Goal: Understand process/instructions: Learn about a topic

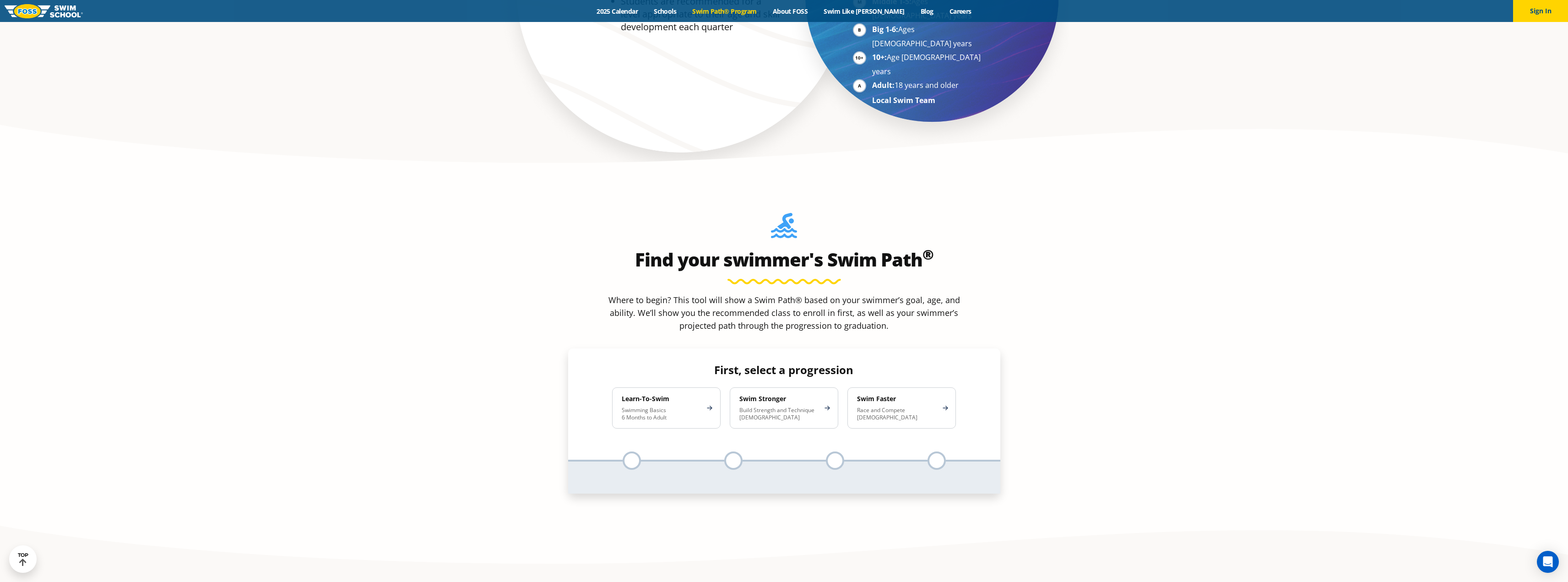
scroll to position [824, 0]
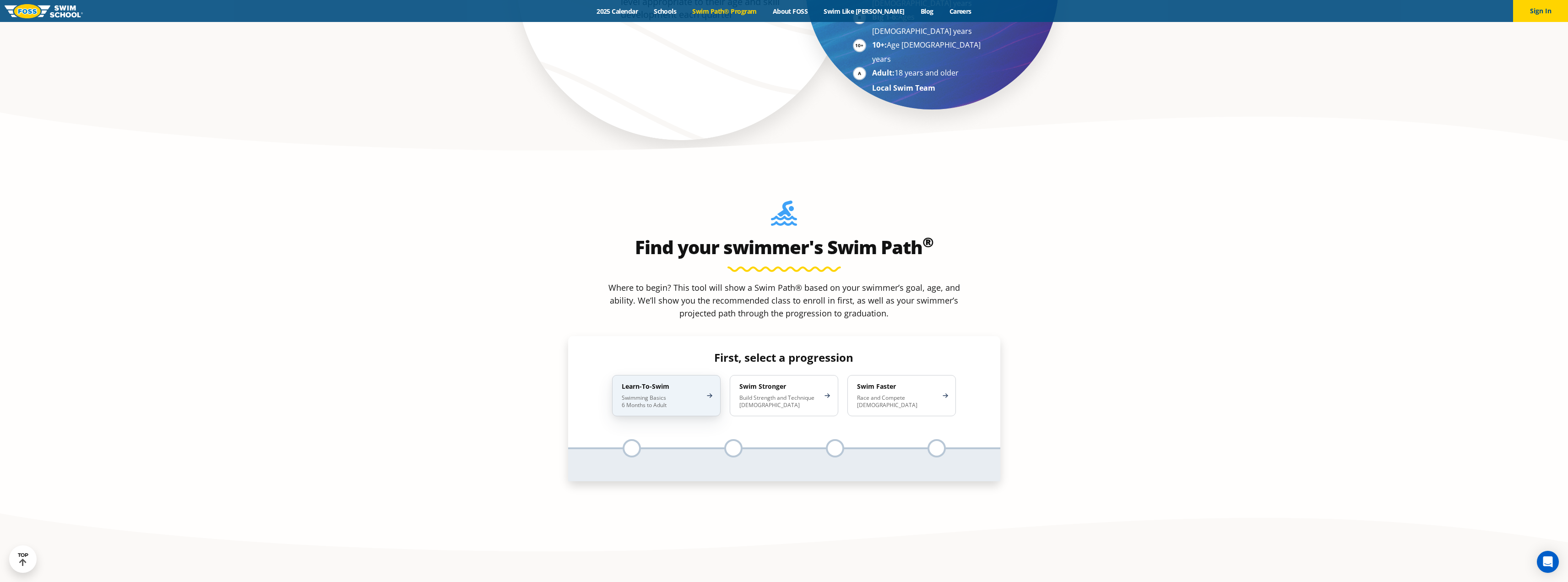
click at [641, 394] on p "Swimming Basics 6 Months to Adult" at bounding box center [662, 401] width 80 height 14
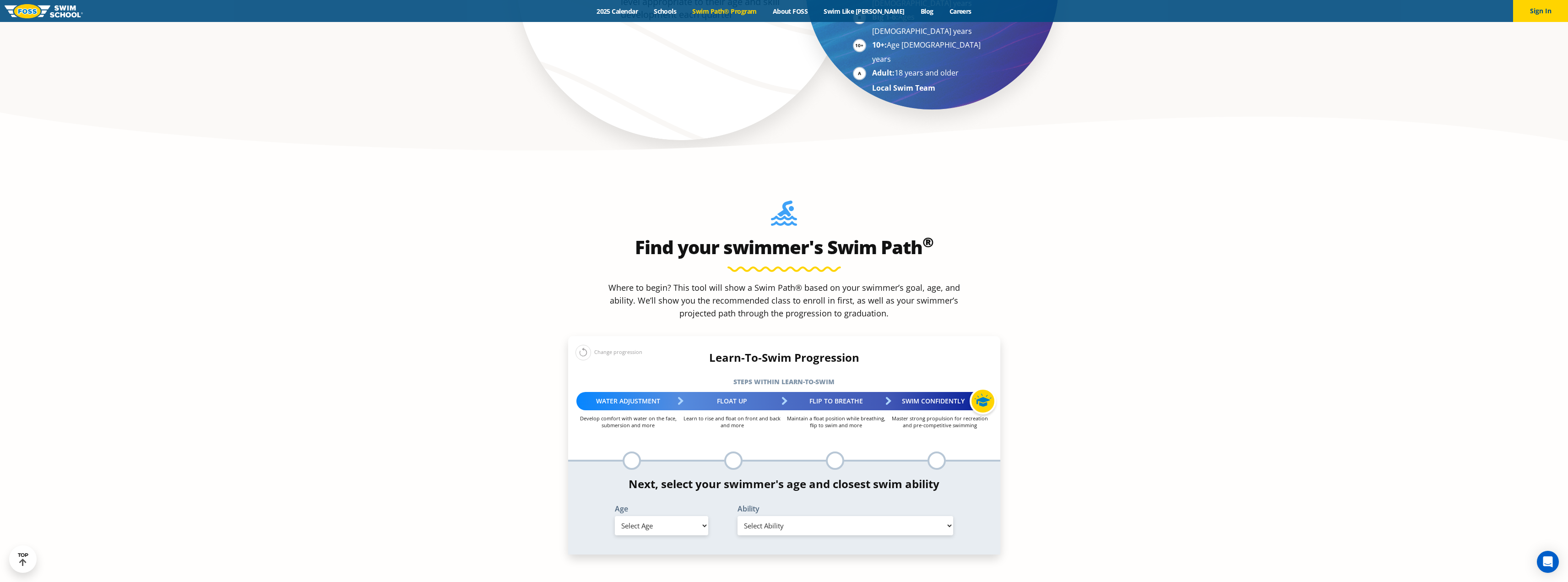
click at [788, 392] on div "Flip to Breathe" at bounding box center [837, 401] width 104 height 18
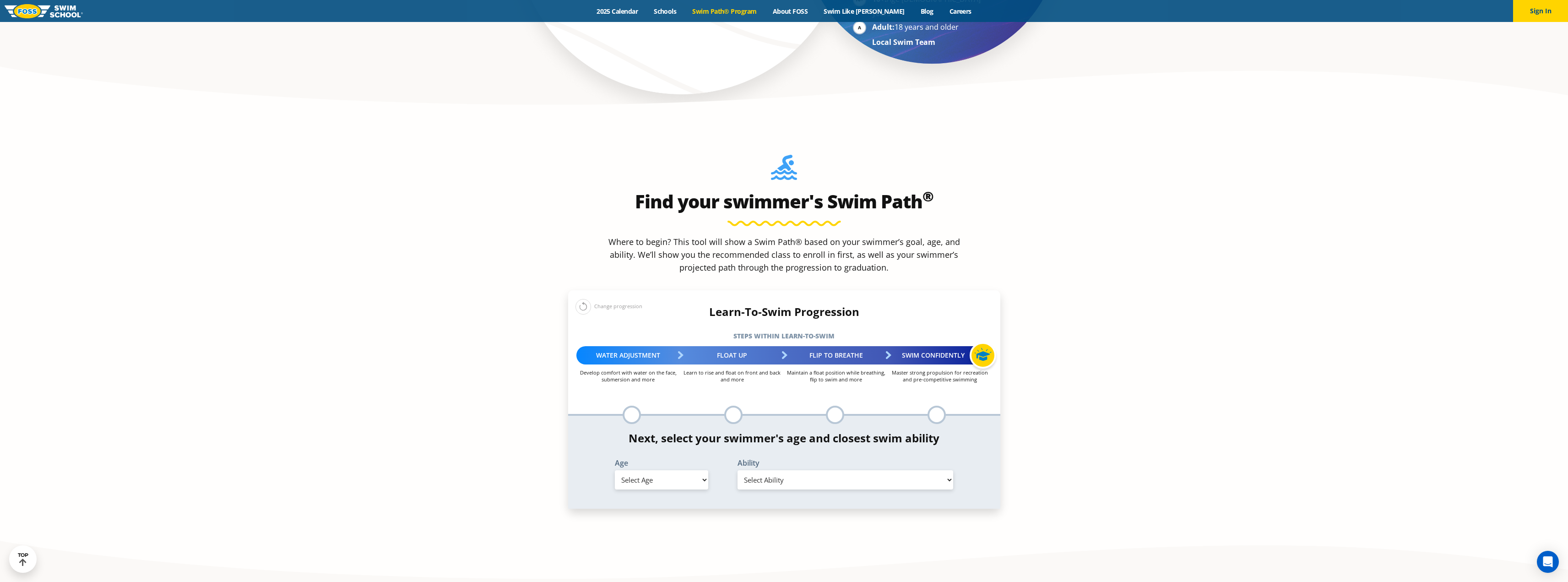
click at [687, 470] on select "Select Age [DEMOGRAPHIC_DATA] months - 1 year 1 year 2 years 3 years 4 years 5 …" at bounding box center [662, 480] width 93 height 20
click at [615, 470] on select "Select Age [DEMOGRAPHIC_DATA] months - 1 year 1 year 2 years 3 years 4 years 5 …" at bounding box center [662, 480] width 93 height 20
click at [820, 470] on select "Select Ability First in-water experience When in the water, reliant on a life j…" at bounding box center [846, 480] width 216 height 20
click at [702, 470] on select "Select Age [DEMOGRAPHIC_DATA] months - 1 year 1 year 2 years 3 years 4 years 5 …" at bounding box center [662, 480] width 93 height 20
select select "4-years"
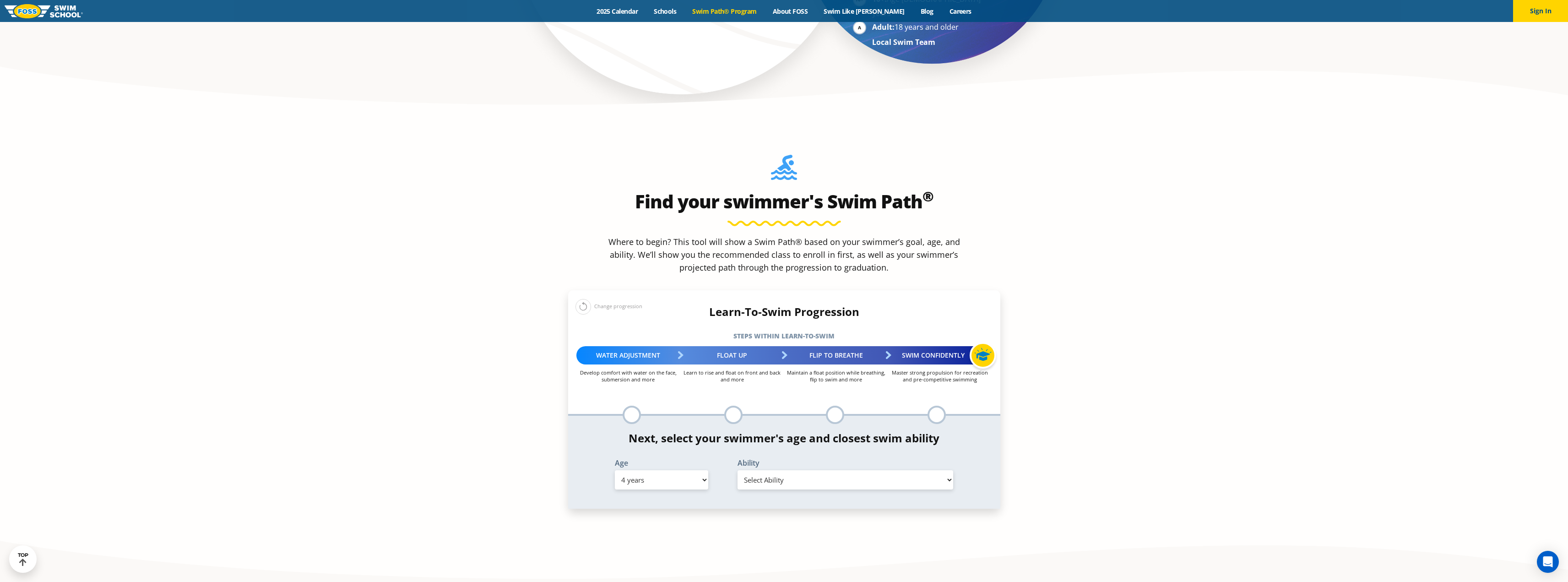
click at [615, 470] on select "Select Age [DEMOGRAPHIC_DATA] months - 1 year 1 year 2 years 3 years 4 years 5 …" at bounding box center [662, 480] width 93 height 20
click at [791, 470] on select "Select Ability First in-water experience When in the water, reliant on a life j…" at bounding box center [846, 480] width 216 height 20
click at [738, 470] on select "Select Ability First in-water experience When in the water, reliant on a life j…" at bounding box center [846, 480] width 216 height 20
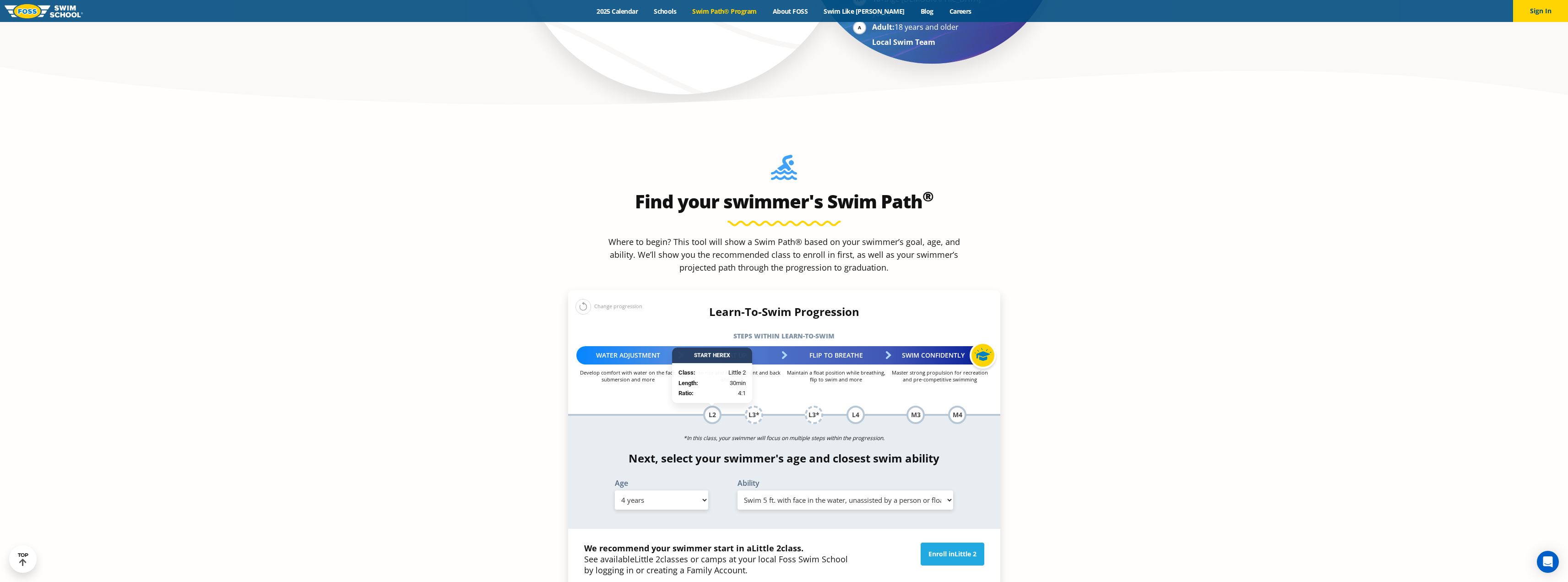
click at [779, 491] on select "Select Ability First in-water experience When in the water, reliant on a life j…" at bounding box center [846, 501] width 216 height 20
select select "4-years-i-would-be-comfortable-if-my-child-fell-in-the-water-and-confident-that…"
click at [738, 491] on select "Select Ability First in-water experience When in the water, reliant on a life j…" at bounding box center [846, 501] width 216 height 20
click at [774, 491] on select "Select Ability First in-water experience When in the water, reliant on a life j…" at bounding box center [846, 501] width 216 height 20
click at [700, 491] on select "Select Age [DEMOGRAPHIC_DATA] months - 1 year 1 year 2 years 3 years 4 years 5 …" at bounding box center [662, 501] width 93 height 20
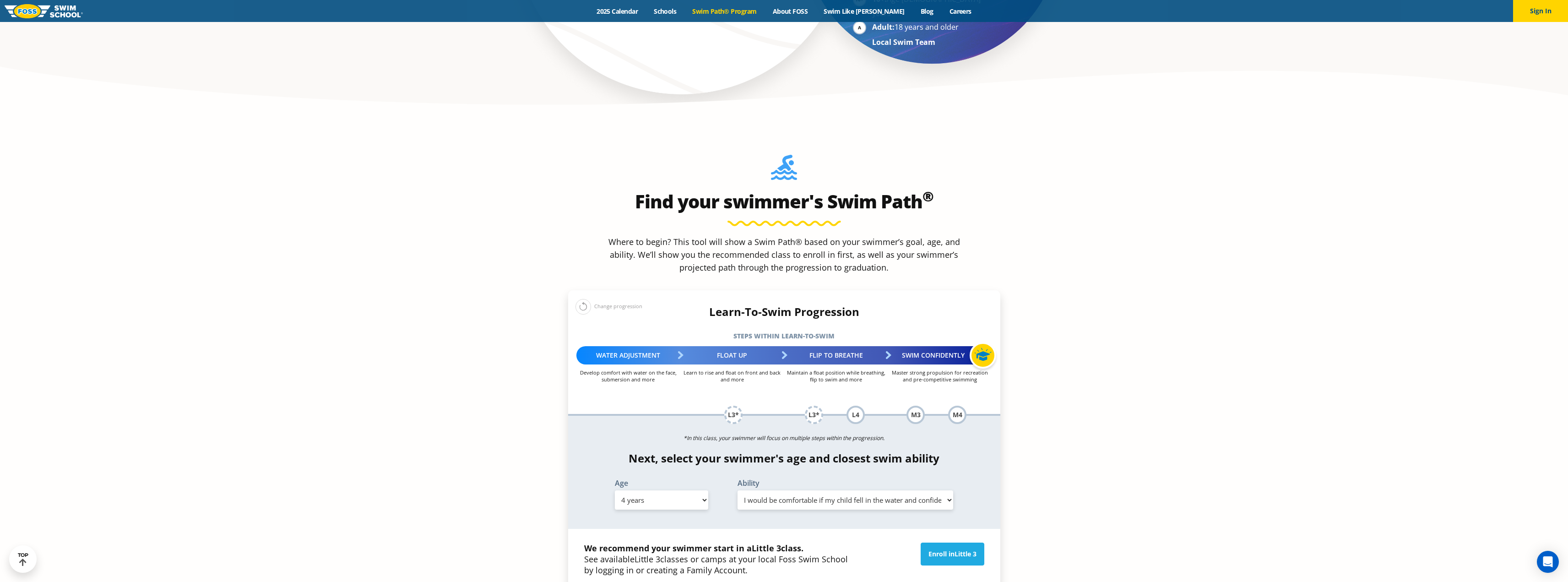
select select "3-years"
click at [615, 491] on select "Select Age [DEMOGRAPHIC_DATA] months - 1 year 1 year 2 years 3 years 4 years 5 …" at bounding box center [662, 501] width 93 height 20
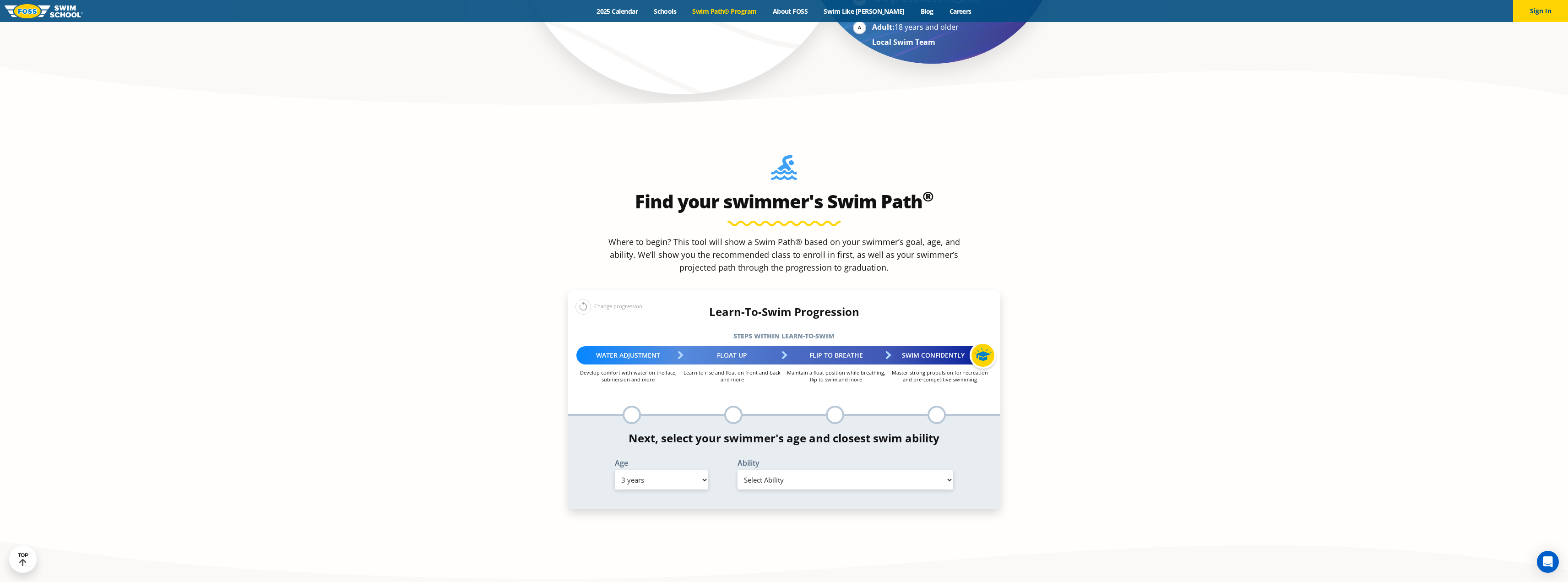
click at [815, 470] on select "Select Ability First in-water experience When in the water, reliant on a life j…" at bounding box center [846, 480] width 216 height 20
click at [738, 470] on select "Select Ability First in-water experience When in the water, reliant on a life j…" at bounding box center [846, 480] width 216 height 20
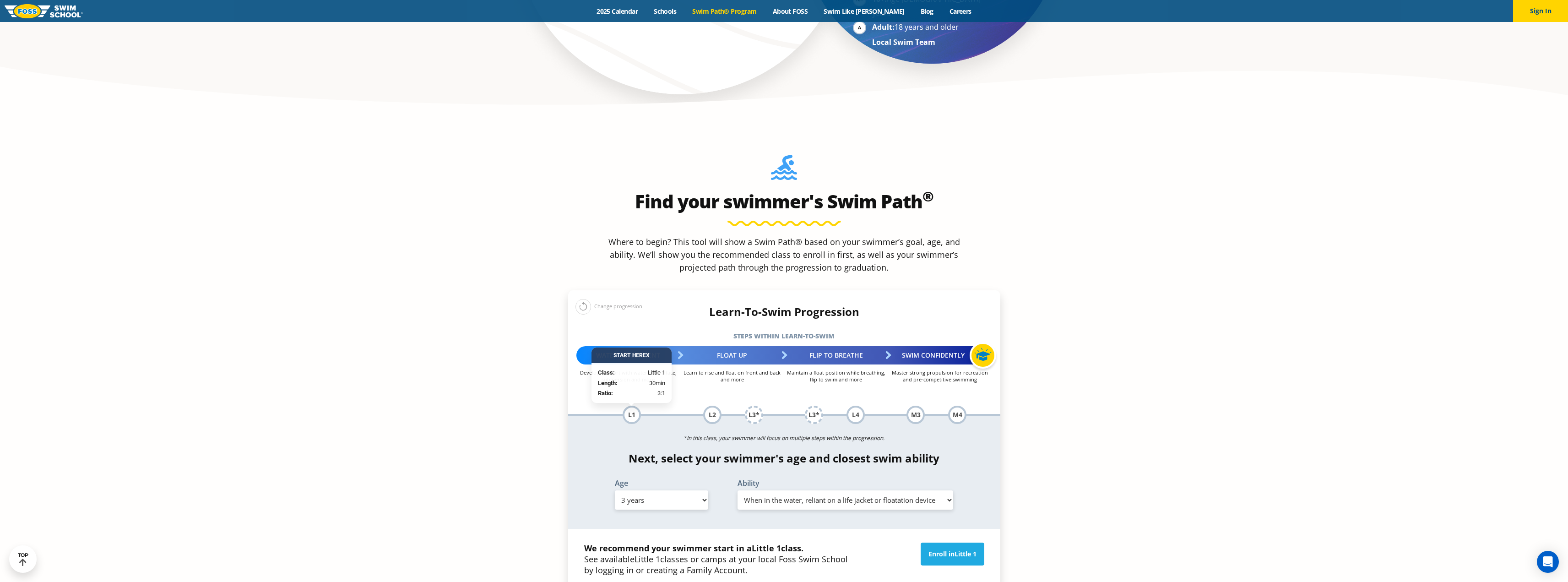
click at [822, 491] on select "Select Ability First in-water experience When in the water, reliant on a life j…" at bounding box center [846, 501] width 216 height 20
click at [738, 491] on select "Select Ability First in-water experience When in the water, reliant on a life j…" at bounding box center [846, 501] width 216 height 20
click at [815, 491] on select "Select Ability First in-water experience When in the water, reliant on a life j…" at bounding box center [846, 501] width 216 height 20
select select "3-years-swims-5-feet-with-face-in-the-water-unassisted-by-a-person-or-floatie"
click at [738, 491] on select "Select Ability First in-water experience When in the water, reliant on a life j…" at bounding box center [846, 501] width 216 height 20
